Goal: Transaction & Acquisition: Subscribe to service/newsletter

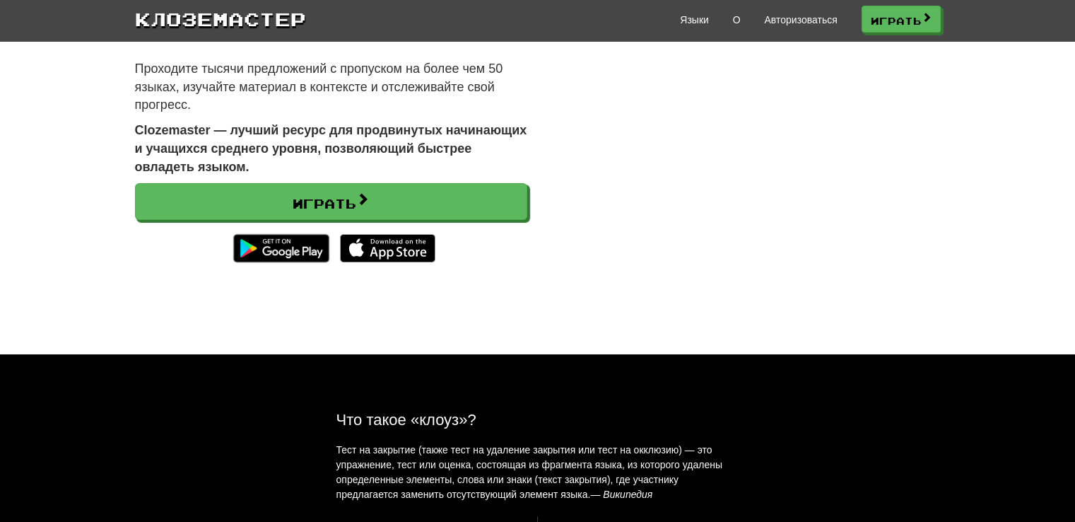
scroll to position [137, 0]
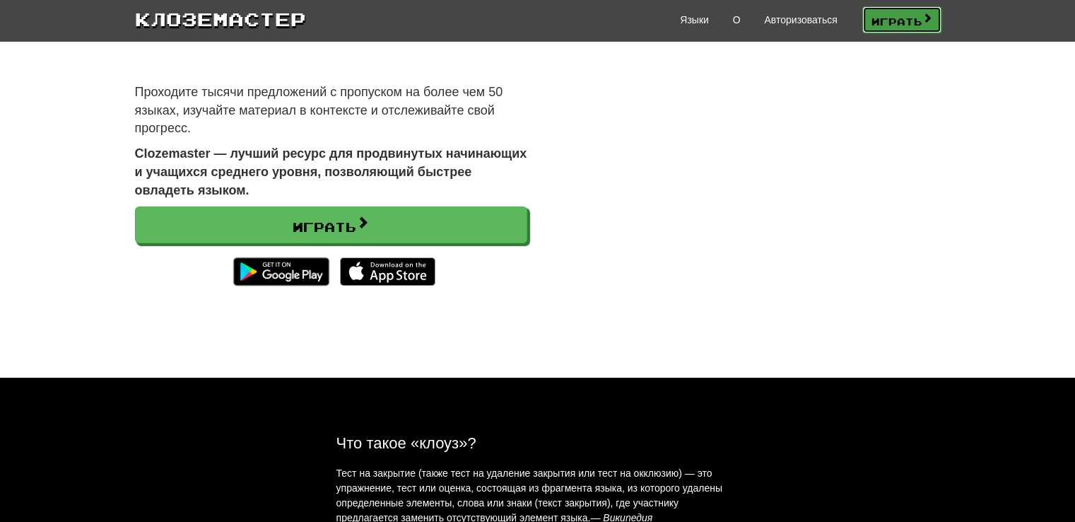
click at [920, 15] on font "Играть" at bounding box center [896, 21] width 51 height 12
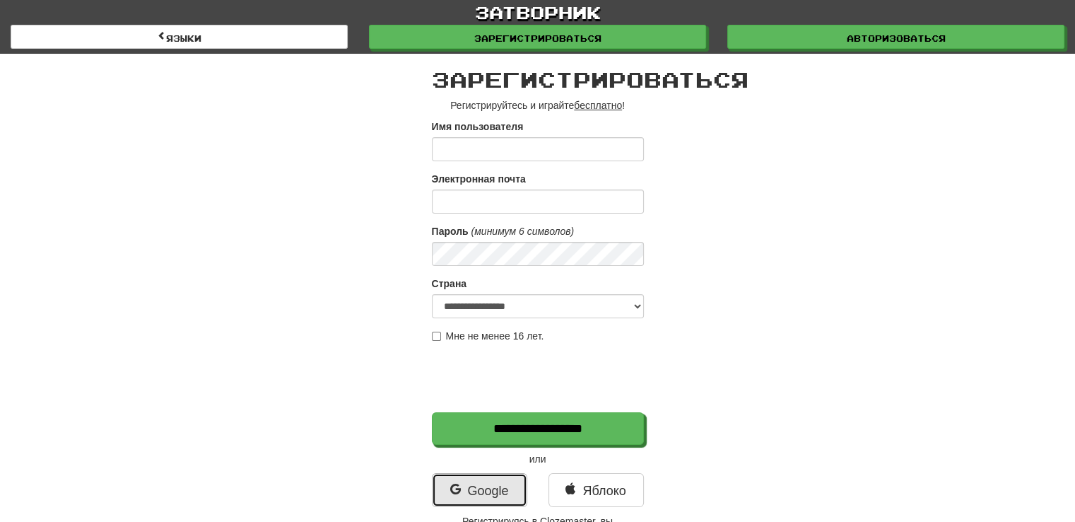
click at [503, 483] on font "Google" at bounding box center [487, 490] width 41 height 14
